Goal: Information Seeking & Learning: Learn about a topic

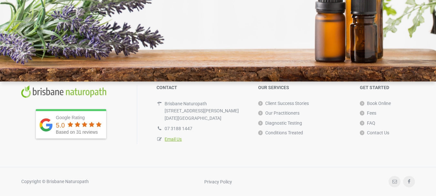
scroll to position [1848, 0]
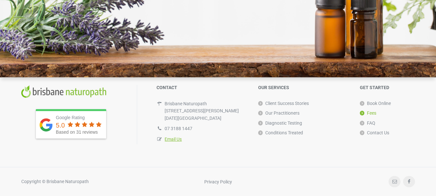
click at [374, 113] on link "Fees" at bounding box center [368, 113] width 16 height 10
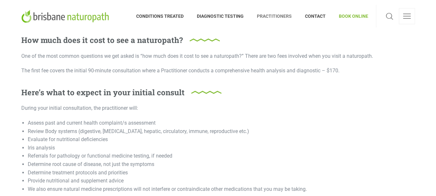
click at [263, 17] on span "PRACTITIONERS" at bounding box center [274, 16] width 48 height 10
